Goal: Find specific page/section: Find specific page/section

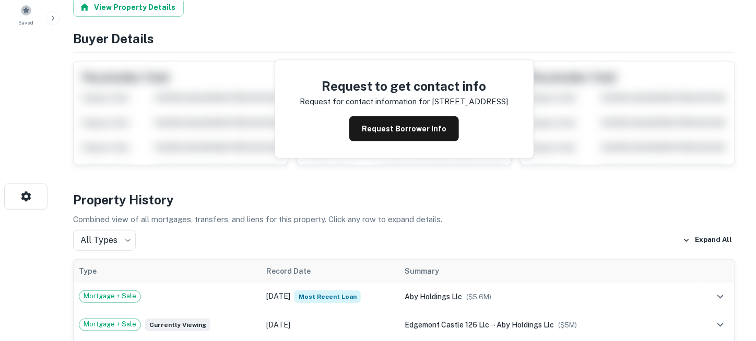
scroll to position [157, 0]
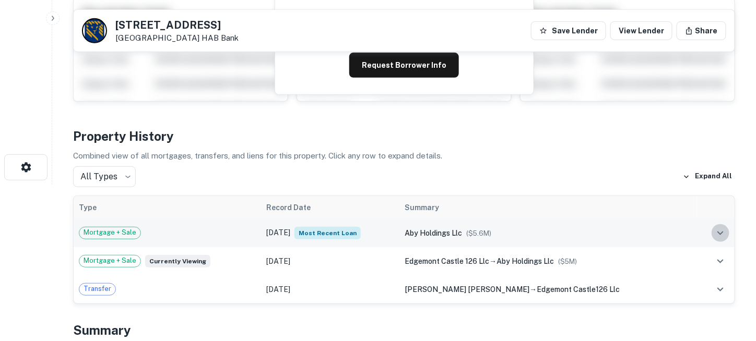
click at [721, 231] on icon "expand row" at bounding box center [720, 233] width 13 height 13
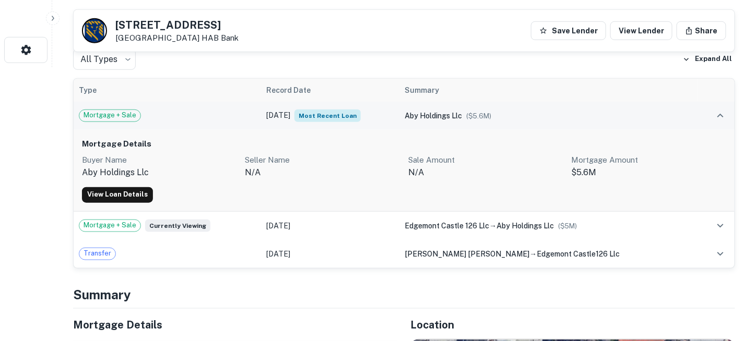
scroll to position [261, 0]
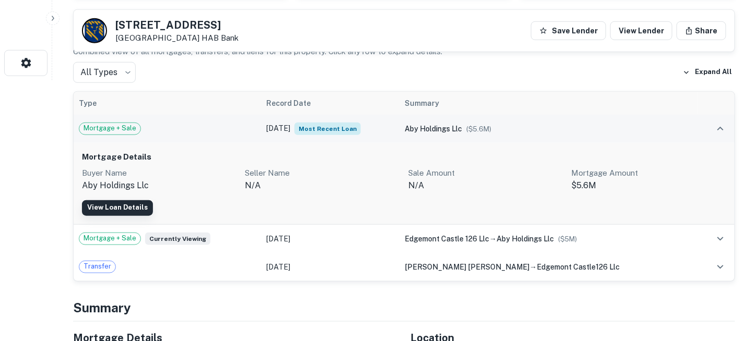
click at [131, 207] on link "View Loan Details" at bounding box center [117, 208] width 71 height 16
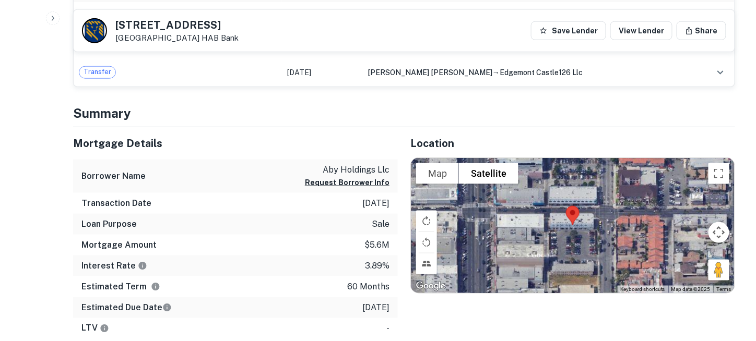
scroll to position [365, 0]
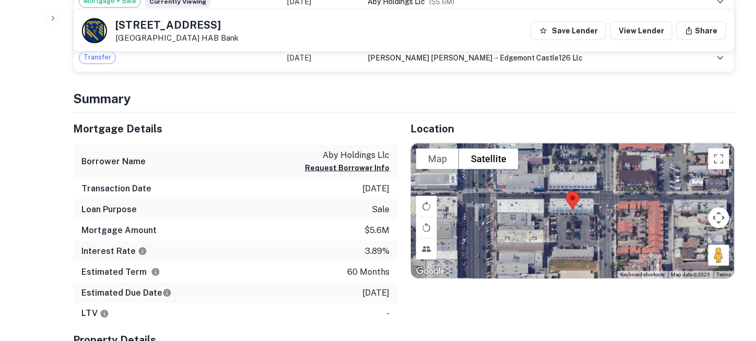
click at [366, 156] on p "aby holdings llc" at bounding box center [347, 155] width 85 height 13
copy div "aby holdings llc Request Borrower Info"
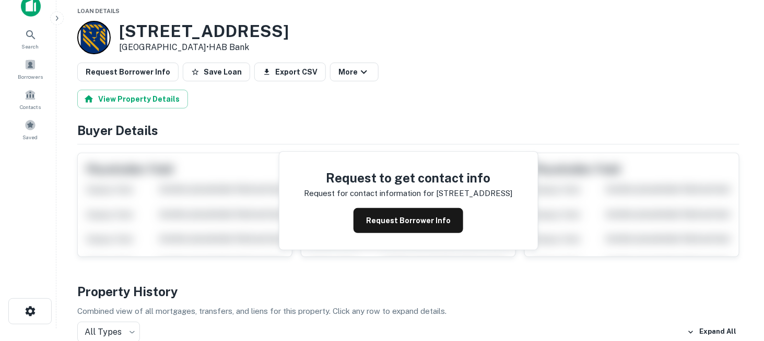
scroll to position [0, 0]
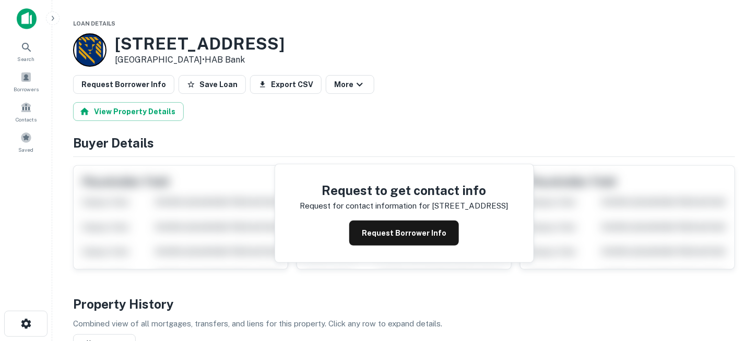
click at [22, 15] on img at bounding box center [27, 18] width 20 height 21
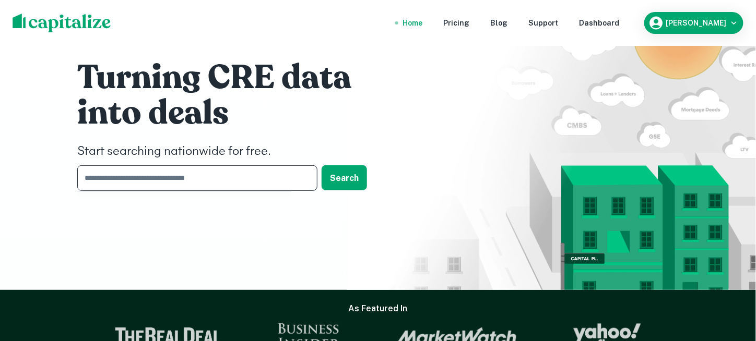
click at [208, 172] on input "text" at bounding box center [193, 178] width 233 height 26
type input "**********"
click at [356, 175] on button "Search" at bounding box center [344, 177] width 45 height 25
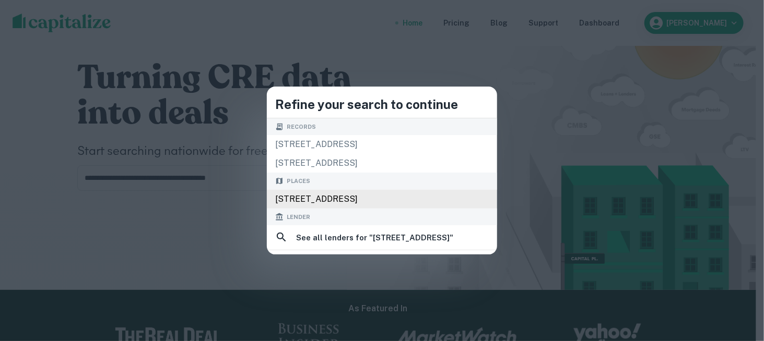
click at [303, 200] on div "[STREET_ADDRESS]" at bounding box center [382, 199] width 230 height 19
